Goal: Task Accomplishment & Management: Manage account settings

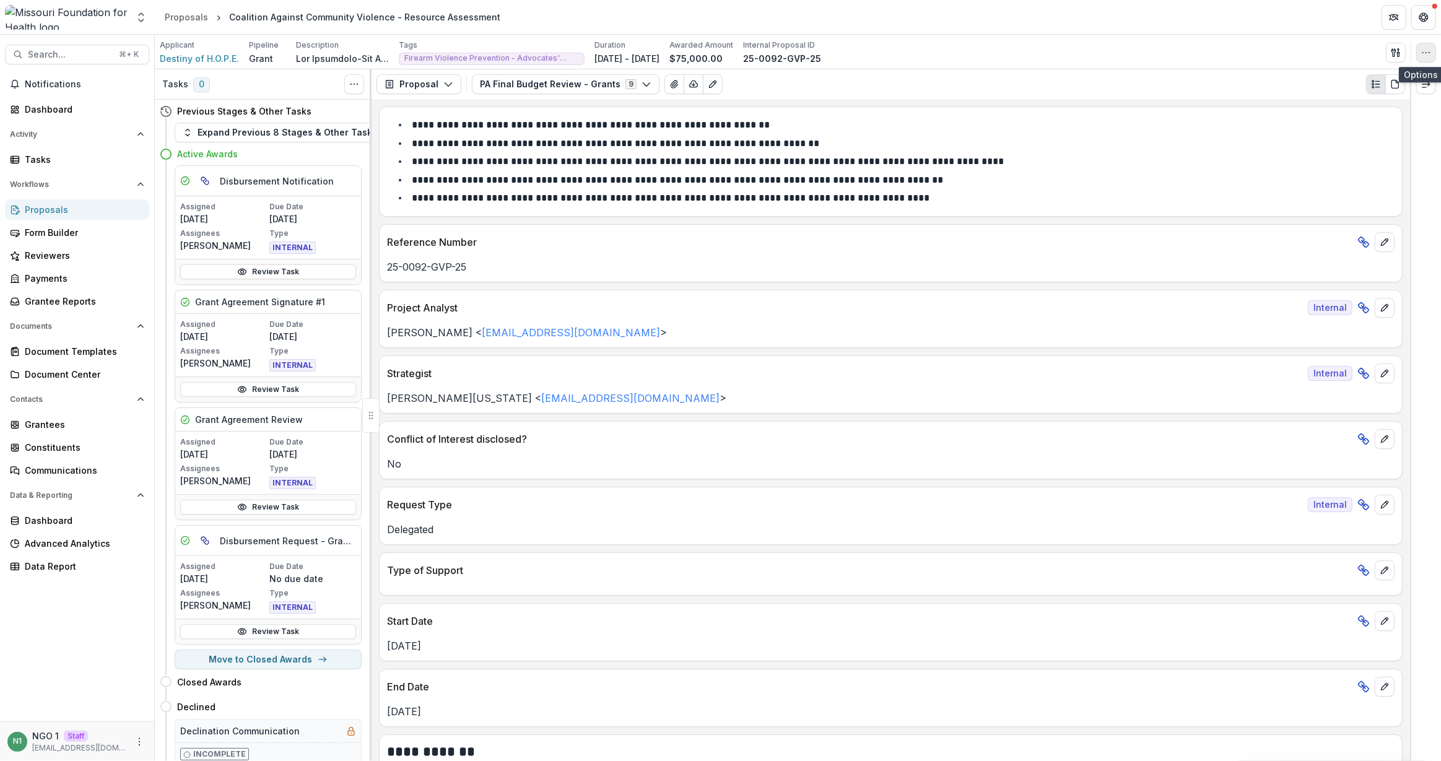
click at [1428, 46] on button "button" at bounding box center [1426, 53] width 20 height 20
click at [1359, 81] on button "Edit Attributes" at bounding box center [1367, 80] width 133 height 20
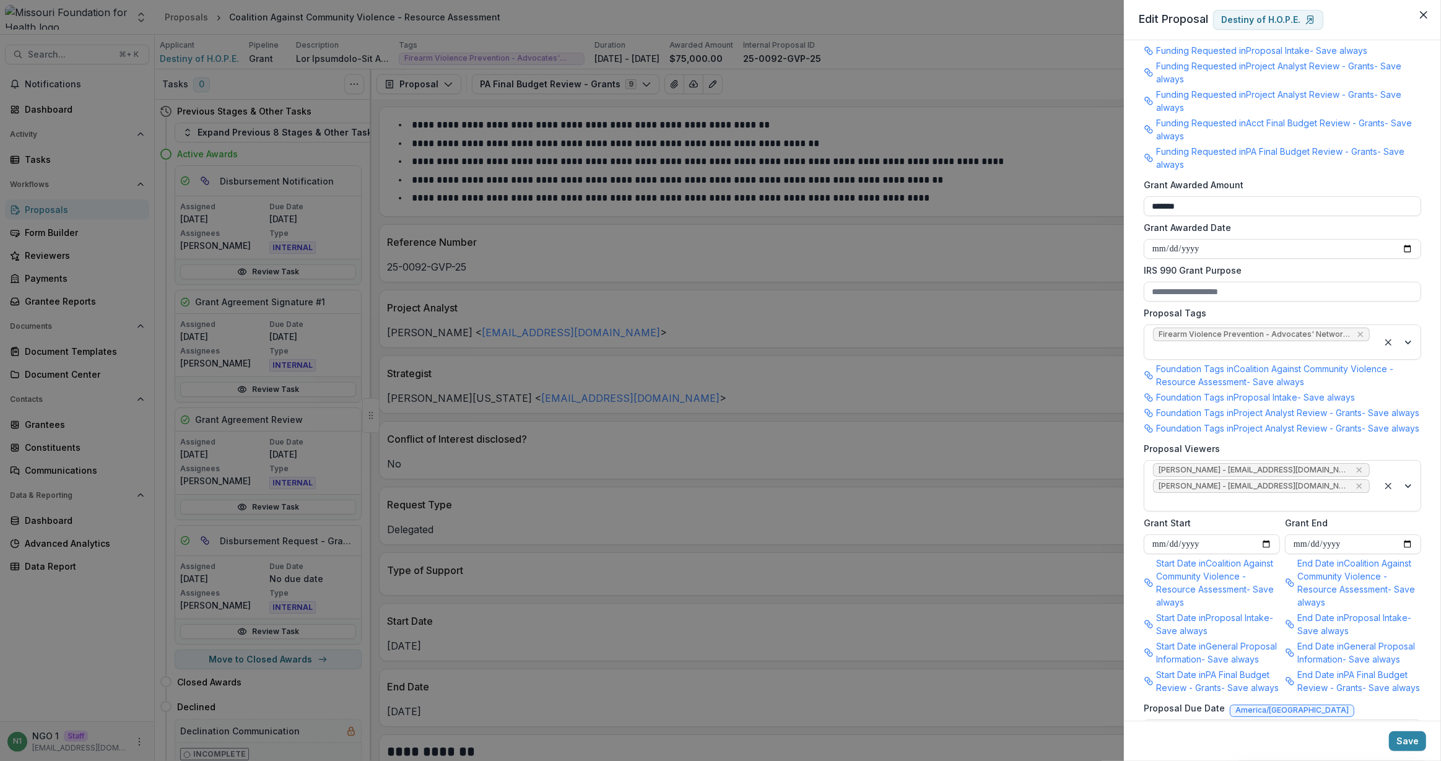
scroll to position [798, 0]
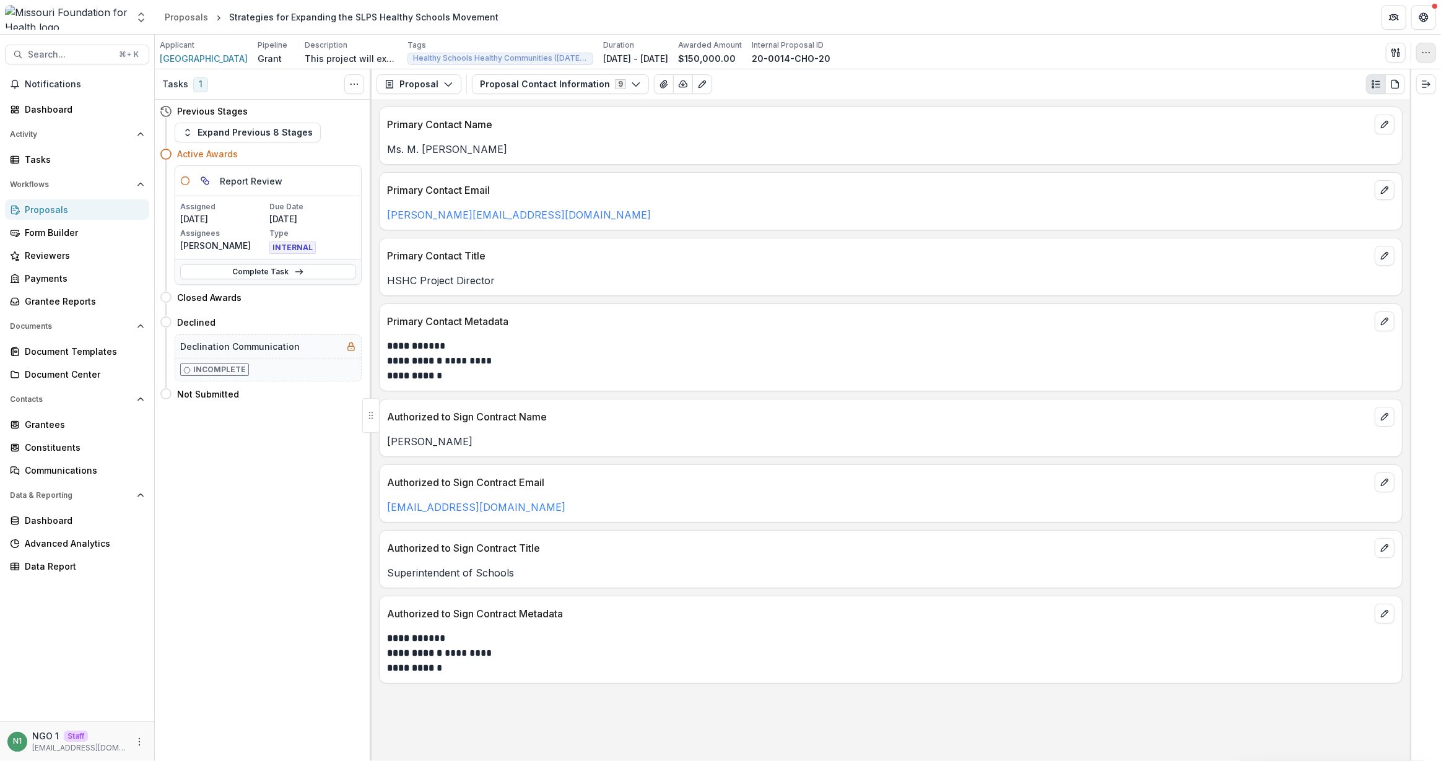
click at [1424, 54] on icon "button" at bounding box center [1426, 53] width 10 height 10
click at [1367, 81] on button "Edit Attributes" at bounding box center [1367, 80] width 133 height 20
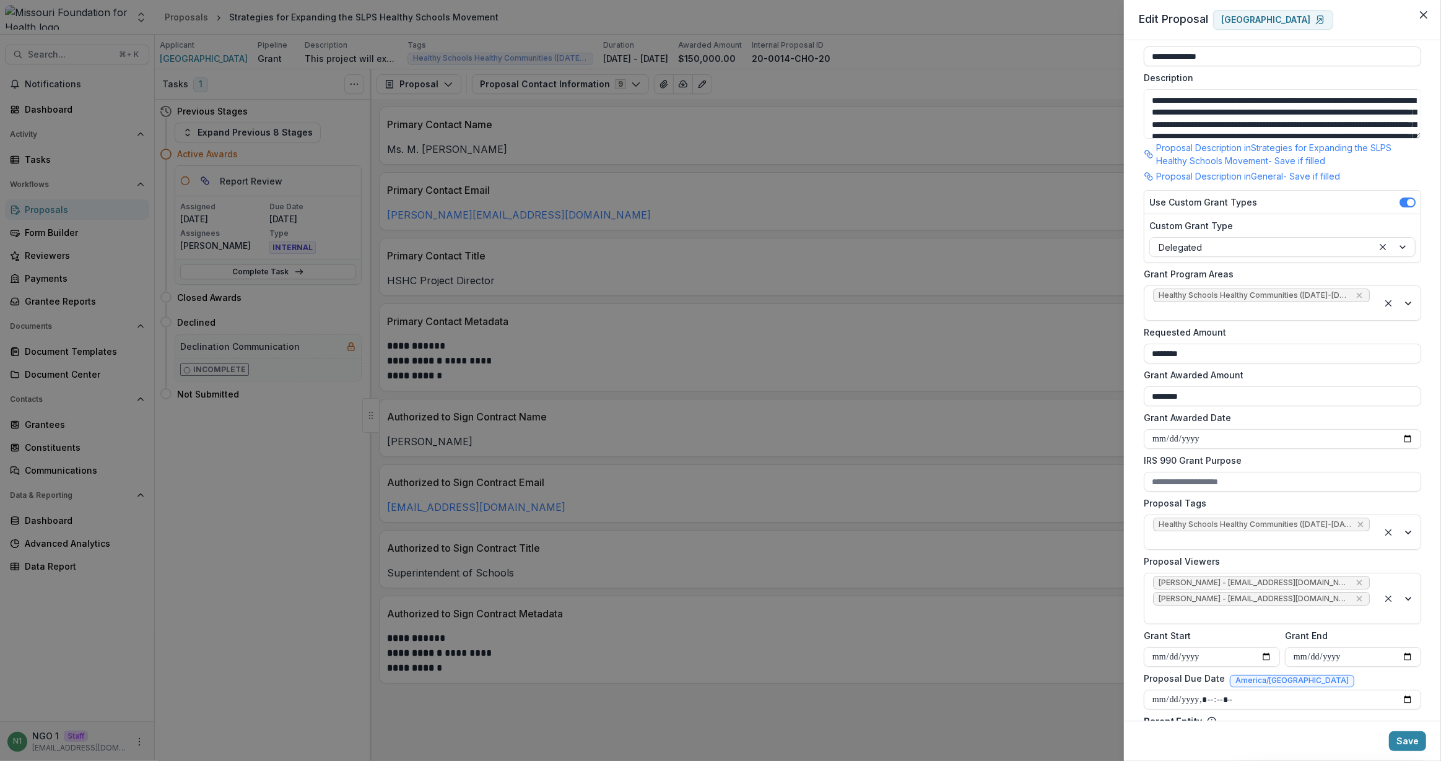
scroll to position [85, 0]
